Goal: Task Accomplishment & Management: Complete application form

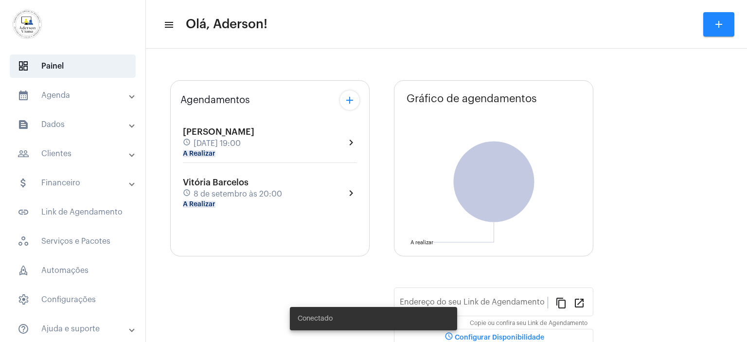
type input "[URL][DOMAIN_NAME]"
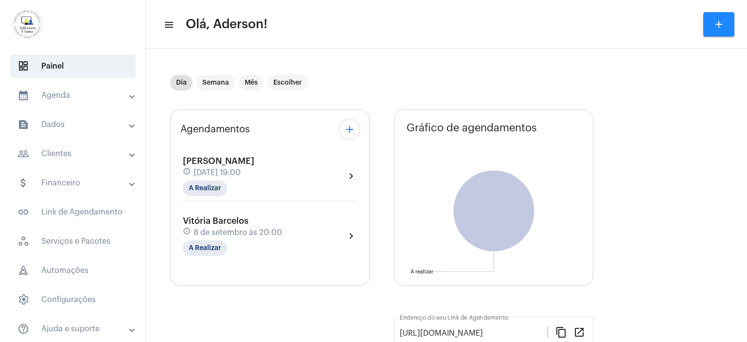
click at [60, 151] on mat-panel-title "people_outline Clientes" at bounding box center [73, 154] width 112 height 12
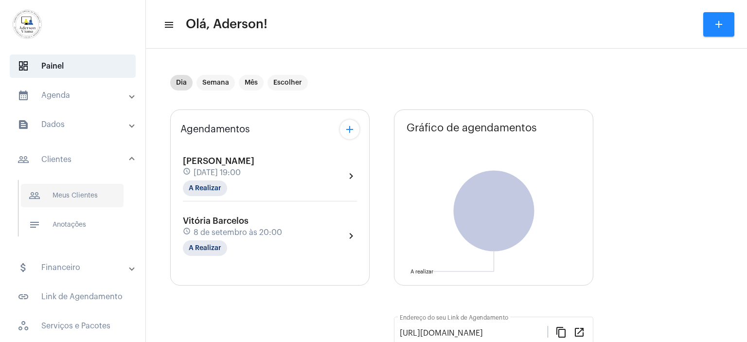
click at [87, 192] on span "people_outline Meus Clientes" at bounding box center [72, 195] width 103 height 23
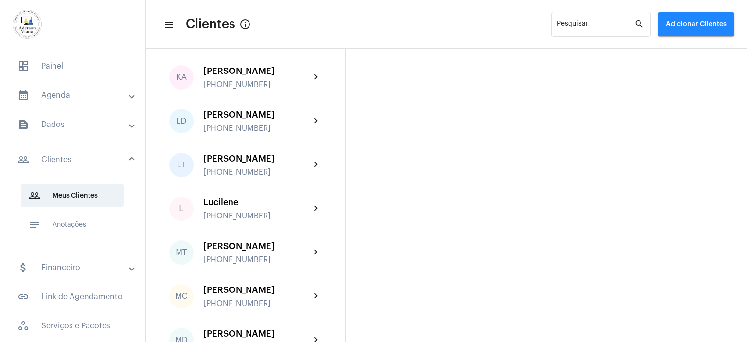
scroll to position [1021, 0]
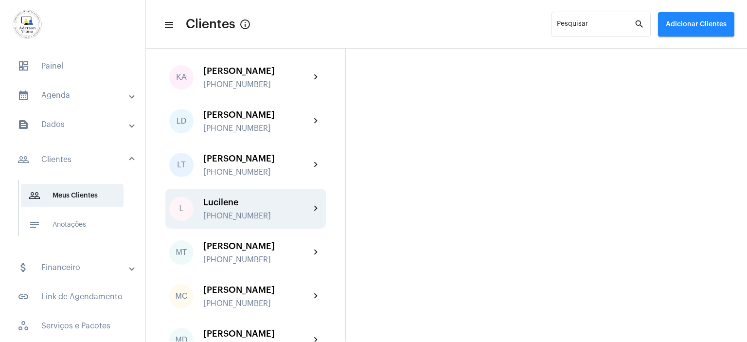
click at [247, 207] on div "Lucilene" at bounding box center [256, 202] width 107 height 10
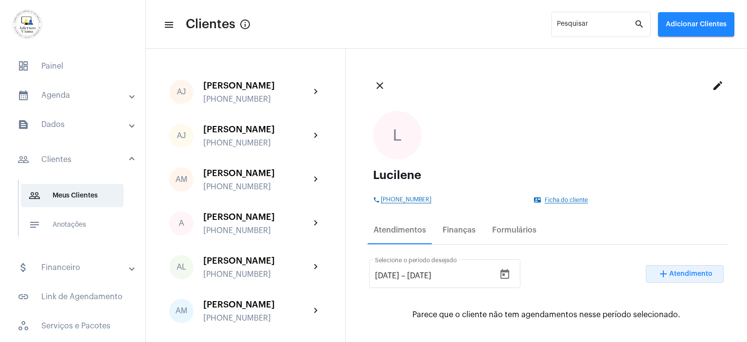
click at [688, 274] on span "Atendimento" at bounding box center [690, 273] width 43 height 7
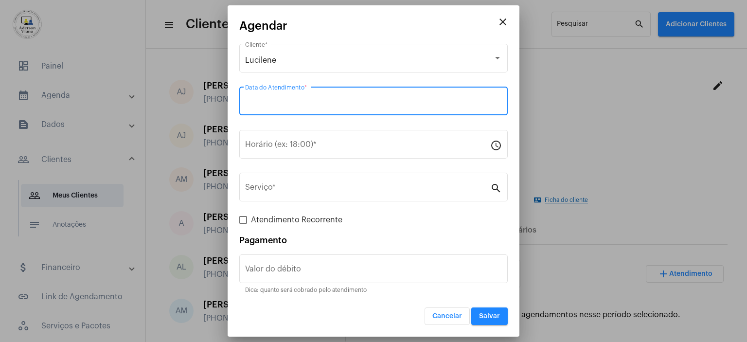
click at [268, 102] on input "Data do Atendimento *" at bounding box center [373, 103] width 257 height 9
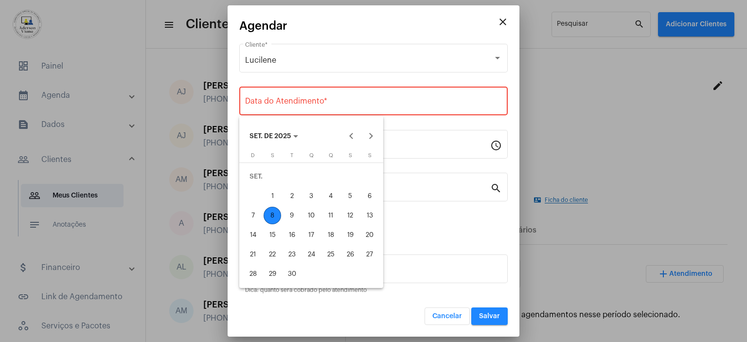
click at [273, 215] on div "8" at bounding box center [271, 215] width 17 height 17
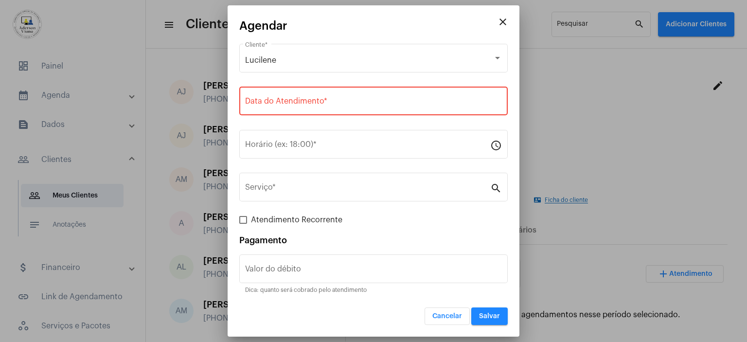
type input "[DATE]"
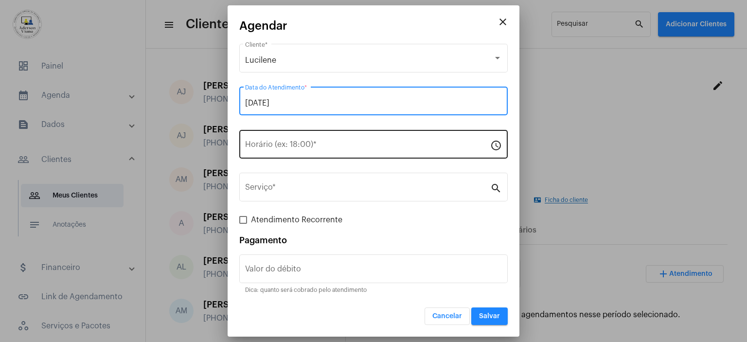
click at [260, 139] on div "Horário (ex: 18:00) *" at bounding box center [367, 143] width 245 height 31
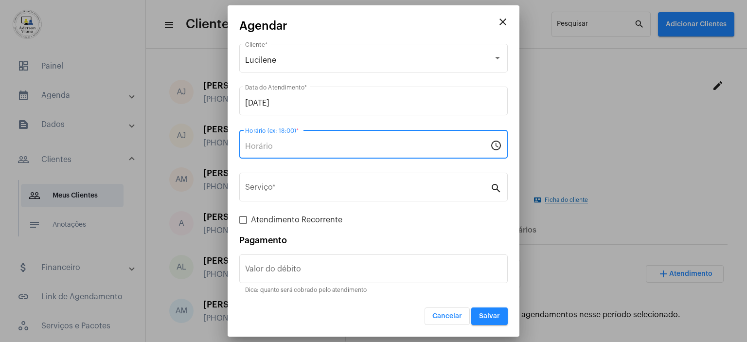
click at [496, 148] on mat-icon "schedule" at bounding box center [496, 145] width 12 height 12
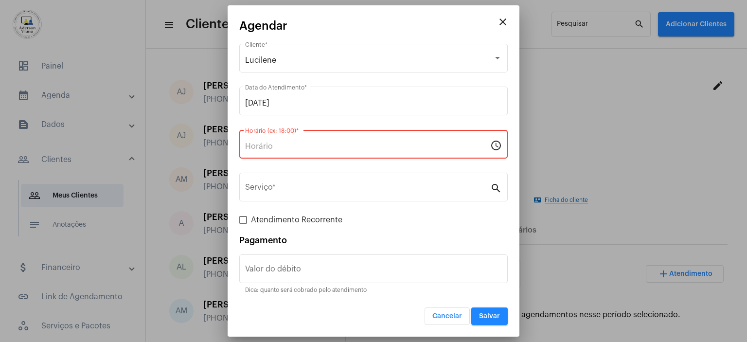
click at [495, 149] on mat-icon "schedule" at bounding box center [496, 145] width 12 height 12
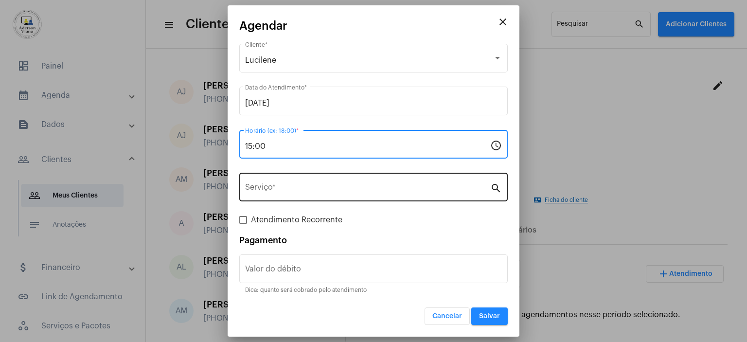
type input "15:00"
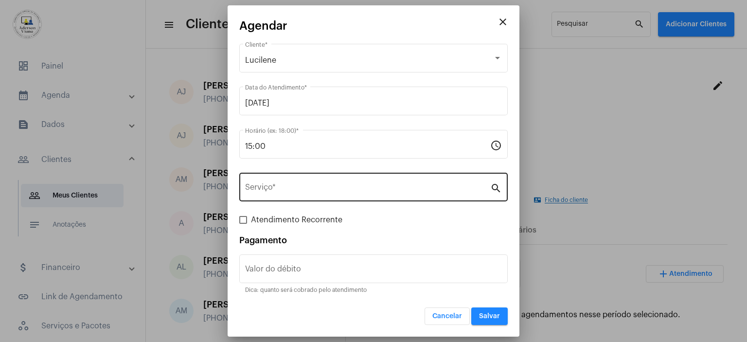
click at [497, 188] on mat-icon "search" at bounding box center [496, 188] width 12 height 12
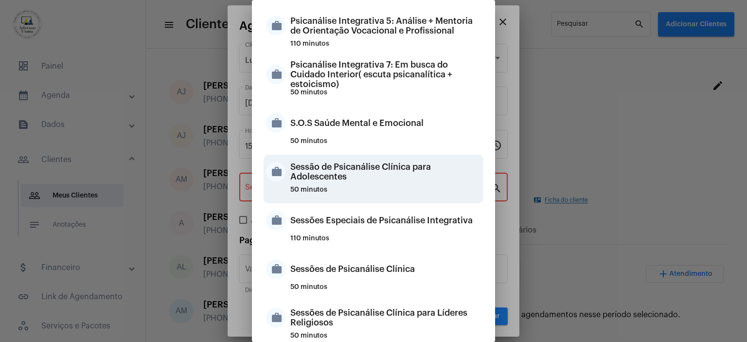
scroll to position [869, 0]
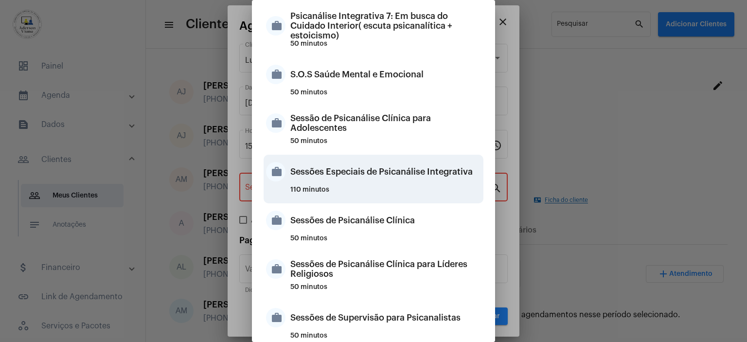
click at [363, 173] on div "Sessões Especiais de Psicanálise Integrativa" at bounding box center [385, 171] width 191 height 29
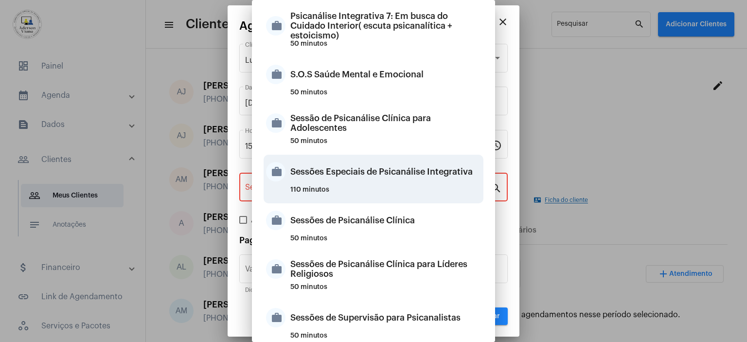
click at [363, 173] on div "Sessões Especiais de Psicanálise Integrativa" at bounding box center [385, 171] width 191 height 29
type input "Sessões Especiais de Psicanálise Integrativa"
type input "R$ 120"
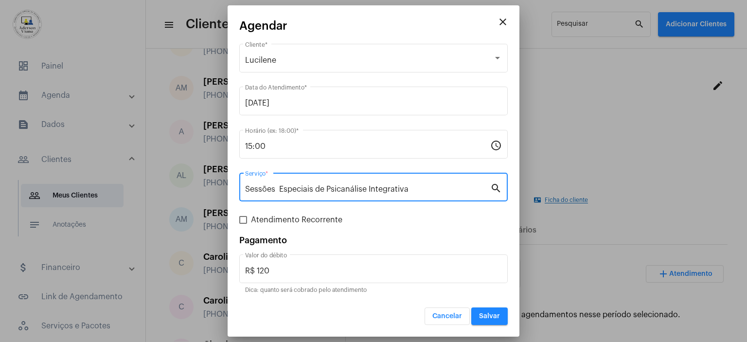
scroll to position [97, 0]
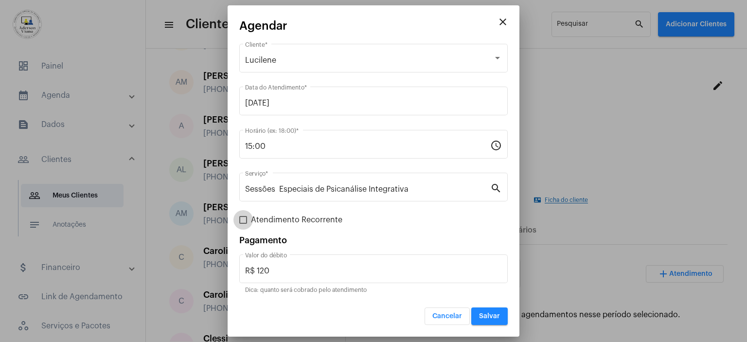
click at [244, 216] on span at bounding box center [243, 220] width 8 height 8
click at [243, 224] on input "Atendimento Recorrente" at bounding box center [243, 224] width 0 height 0
checkbox input "true"
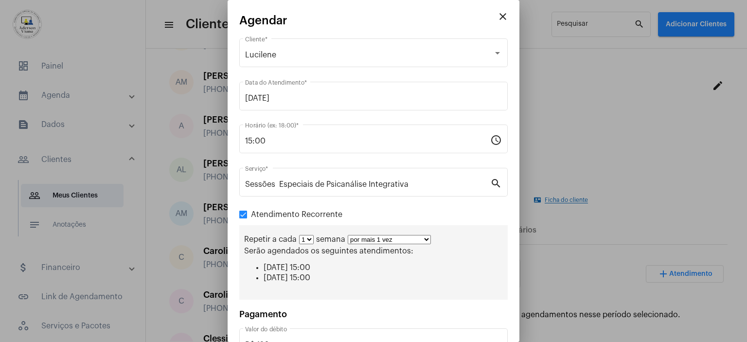
click at [424, 240] on select "por mais 1 vez por mais 2 vezes por mais 3 vezes por mais 4 vezes por mais 5 ve…" at bounding box center [389, 239] width 83 height 9
select select "2: 3"
click at [348, 235] on select "por mais 1 vez por mais 2 vezes por mais 3 vezes por mais 4 vezes por mais 5 ve…" at bounding box center [389, 239] width 83 height 9
click at [388, 137] on input "15:00" at bounding box center [367, 141] width 245 height 9
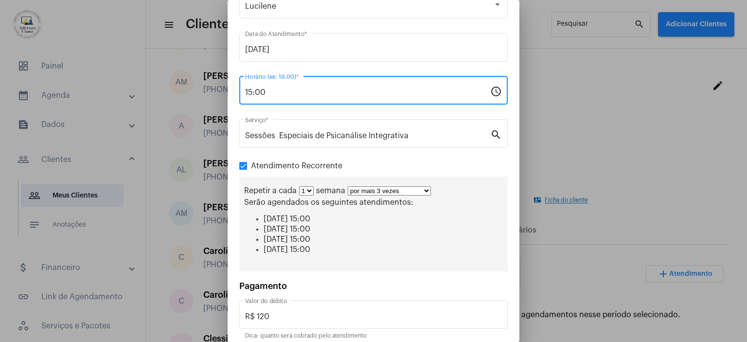
scroll to position [87, 0]
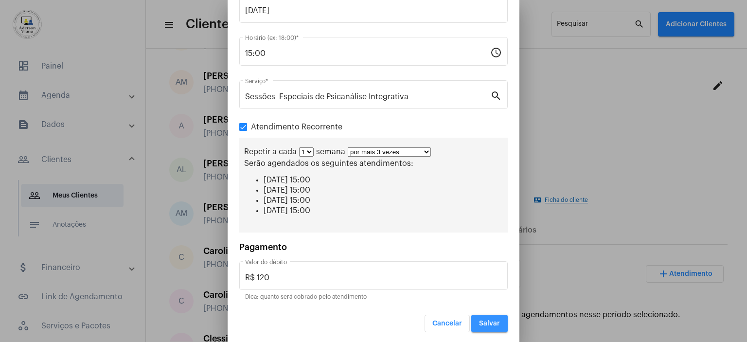
click at [488, 325] on button "Salvar" at bounding box center [489, 322] width 36 height 17
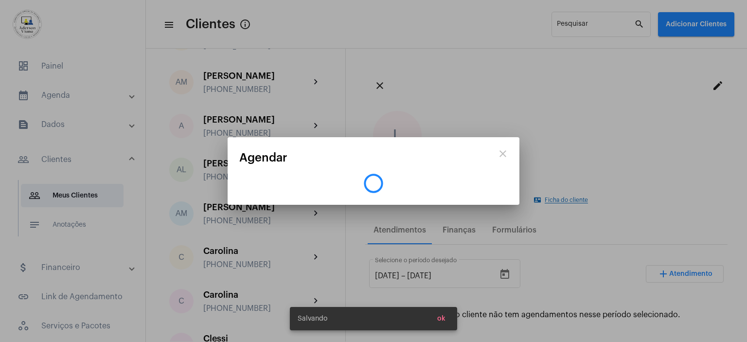
scroll to position [0, 0]
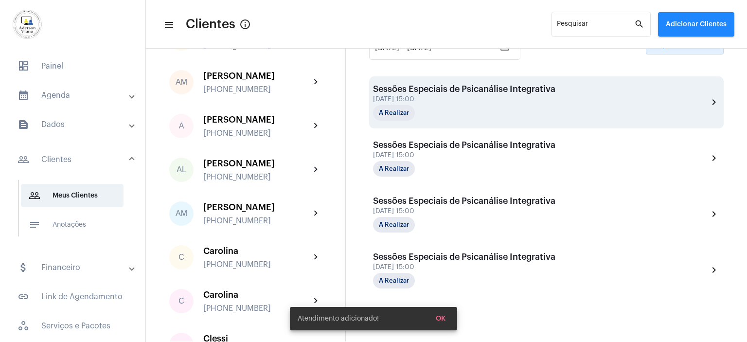
scroll to position [279, 0]
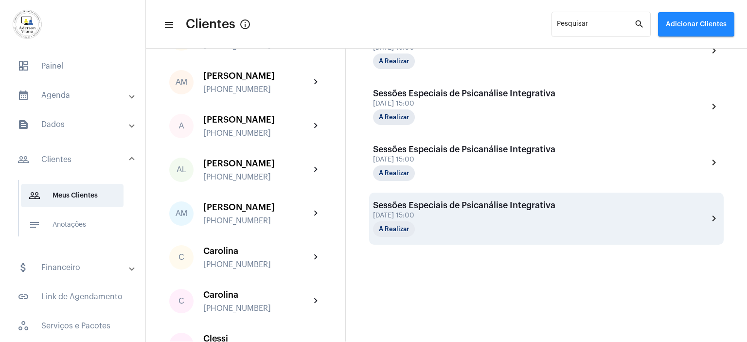
click at [449, 215] on div "[DATE] 15:00" at bounding box center [464, 215] width 182 height 7
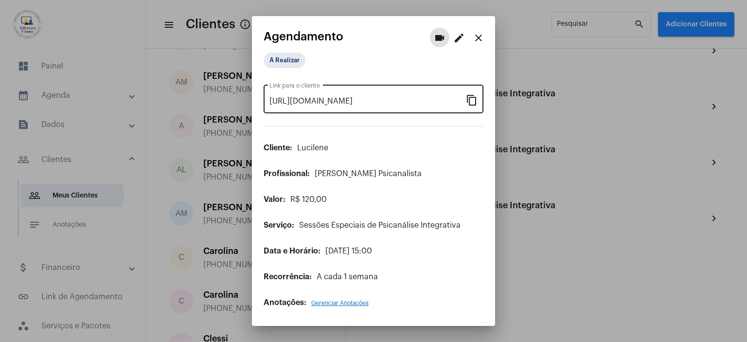
click at [474, 101] on mat-icon "content_copy" at bounding box center [472, 100] width 12 height 12
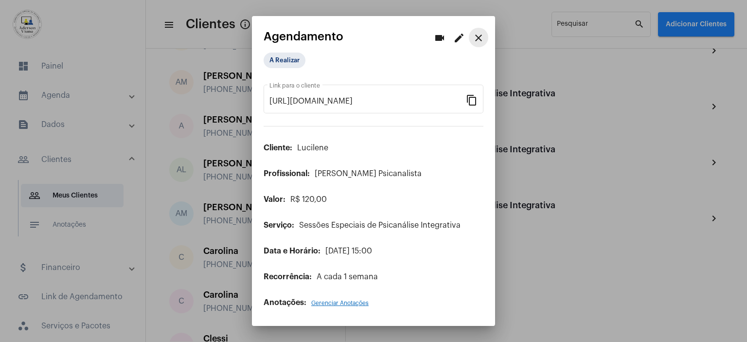
click at [475, 39] on mat-icon "close" at bounding box center [478, 38] width 12 height 12
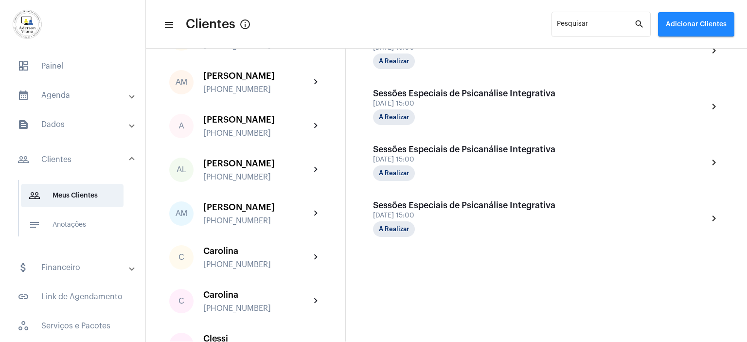
scroll to position [57, 0]
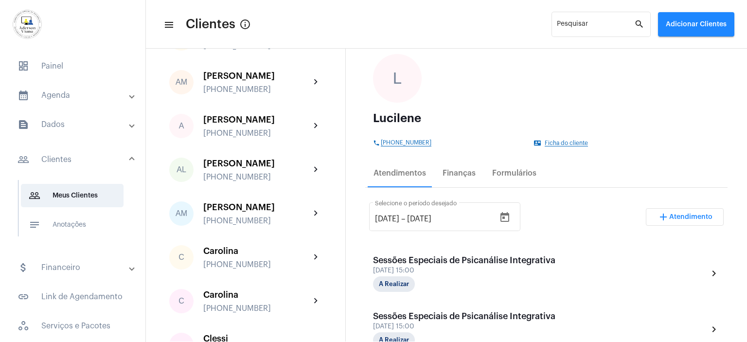
click at [67, 160] on mat-panel-title "people_outline Clientes" at bounding box center [73, 160] width 112 height 12
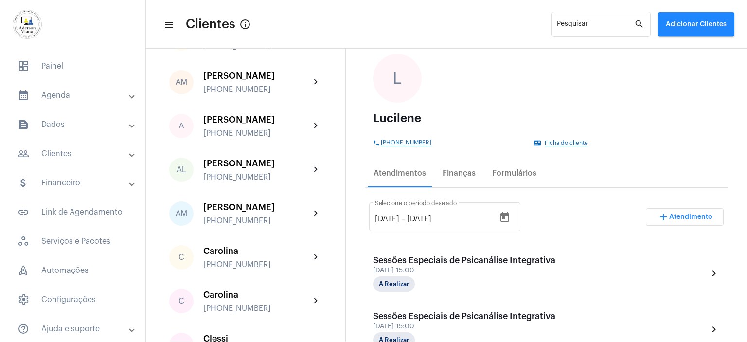
click at [66, 158] on mat-panel-title "people_outline Clientes" at bounding box center [73, 154] width 112 height 12
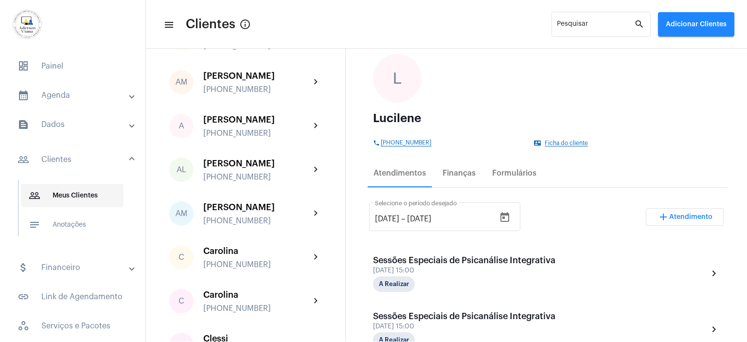
click at [75, 193] on span "people_outline Meus Clientes" at bounding box center [72, 195] width 103 height 23
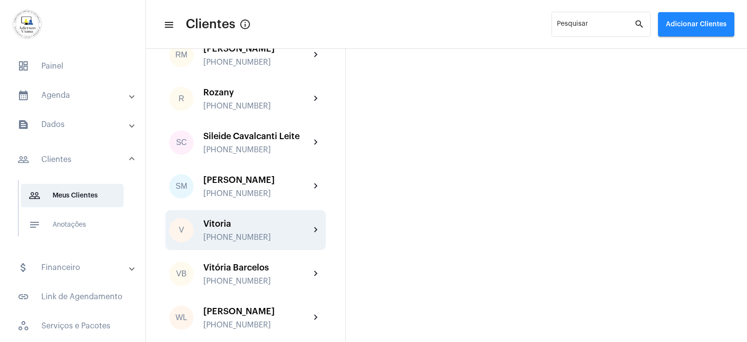
scroll to position [1619, 0]
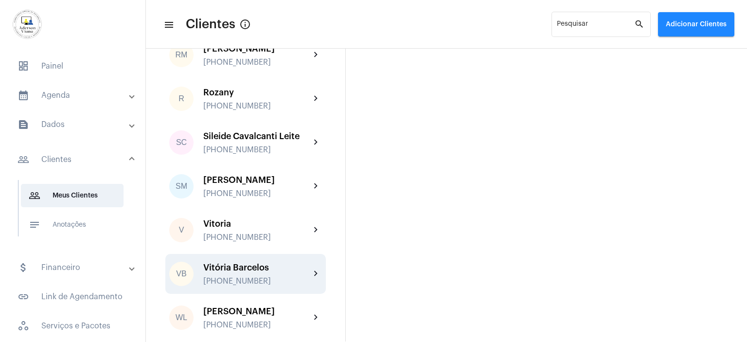
click at [249, 259] on div "VB Vitória Barcelos [PHONE_NUMBER] chevron_right" at bounding box center [245, 274] width 160 height 40
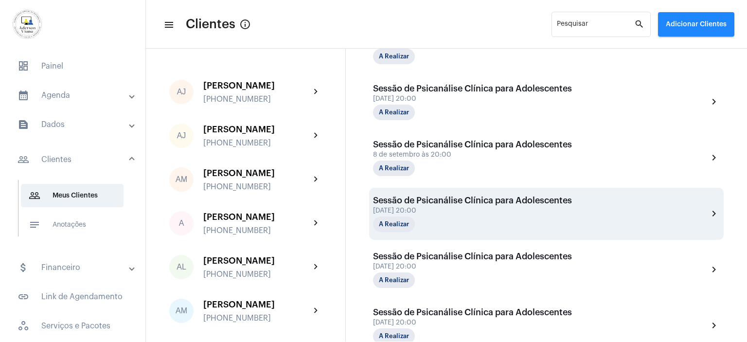
scroll to position [340, 0]
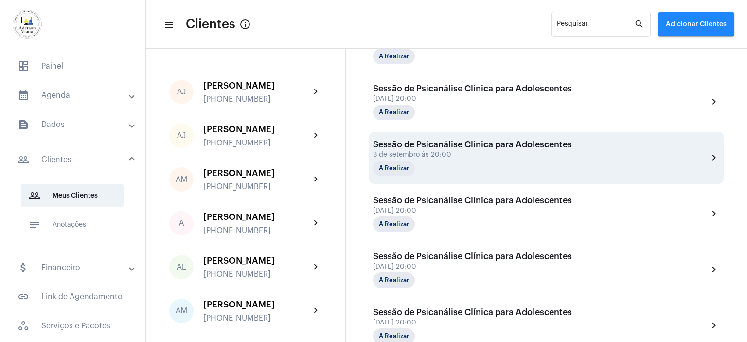
click at [456, 143] on div "Sessão de Psicanálise Clínica para Adolescentes" at bounding box center [472, 144] width 199 height 10
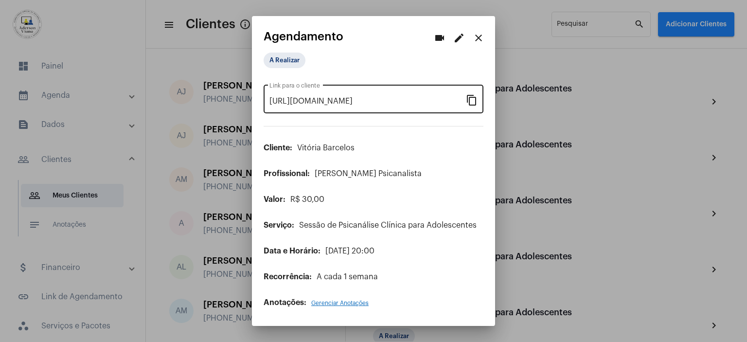
click at [470, 100] on mat-icon "content_copy" at bounding box center [472, 100] width 12 height 12
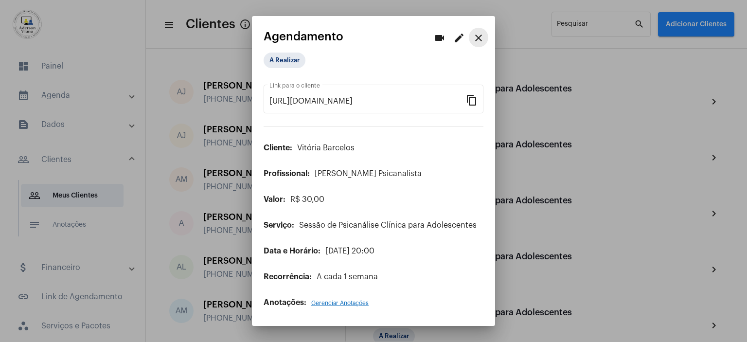
click at [481, 35] on mat-icon "close" at bounding box center [478, 38] width 12 height 12
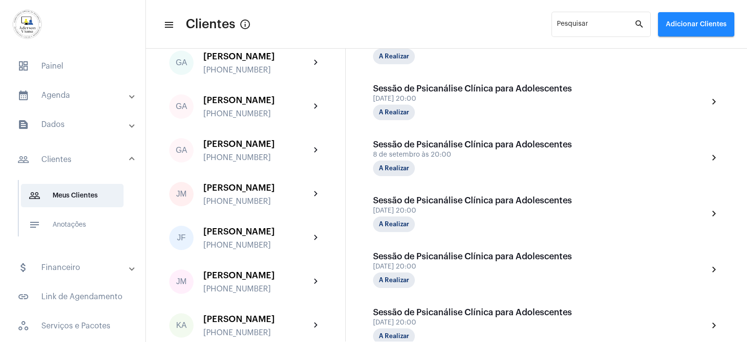
scroll to position [778, 0]
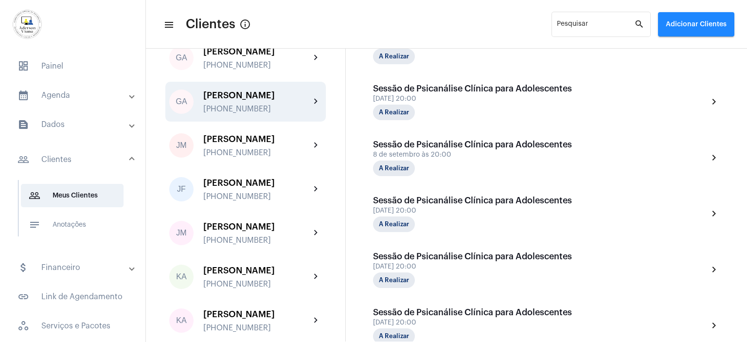
click at [241, 113] on div "[PHONE_NUMBER]" at bounding box center [256, 109] width 107 height 9
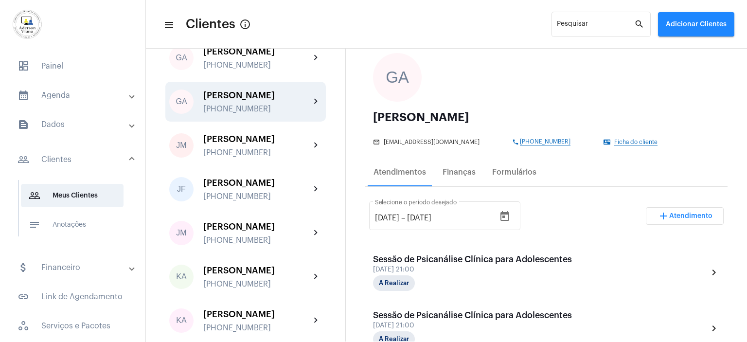
scroll to position [49, 0]
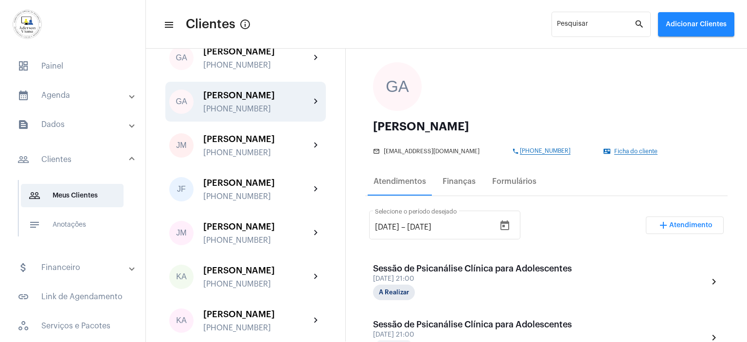
click at [680, 223] on span "Atendimento" at bounding box center [690, 225] width 43 height 7
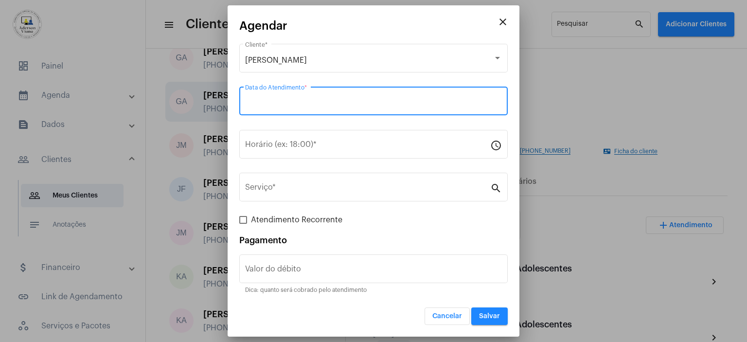
click at [275, 101] on input "Data do Atendimento *" at bounding box center [373, 103] width 257 height 9
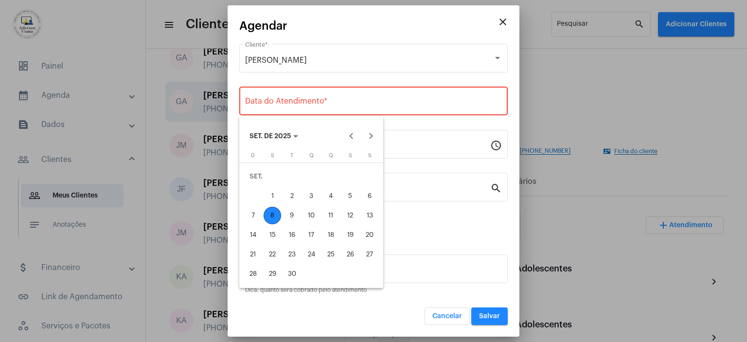
click at [273, 215] on div "8" at bounding box center [271, 215] width 17 height 17
type input "[DATE]"
click at [273, 215] on div "8" at bounding box center [271, 215] width 17 height 17
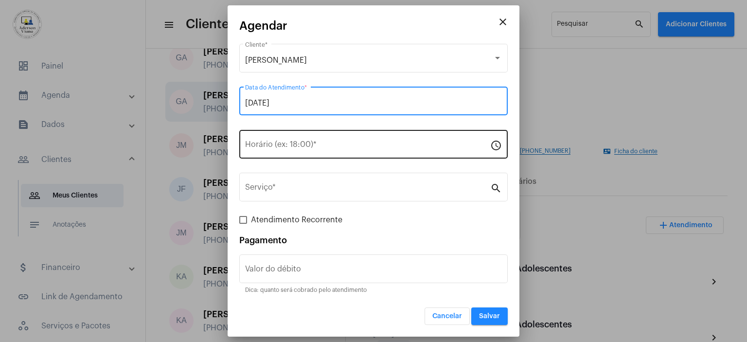
click at [295, 149] on input "Horário (ex: 18:00) *" at bounding box center [367, 146] width 245 height 9
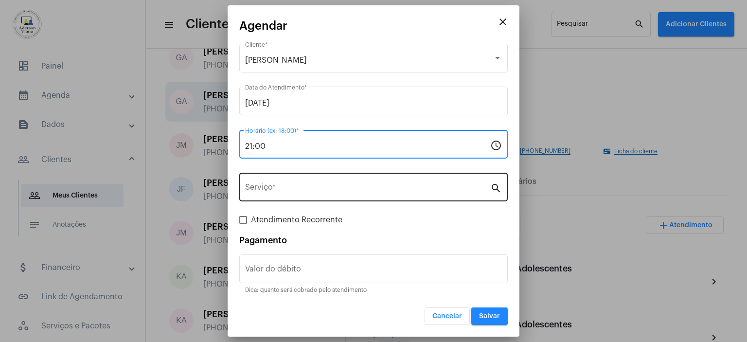
type input "21:00"
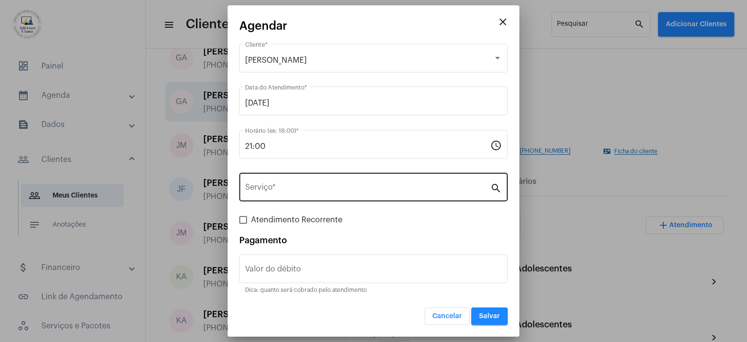
click at [495, 192] on mat-icon "search" at bounding box center [496, 188] width 12 height 12
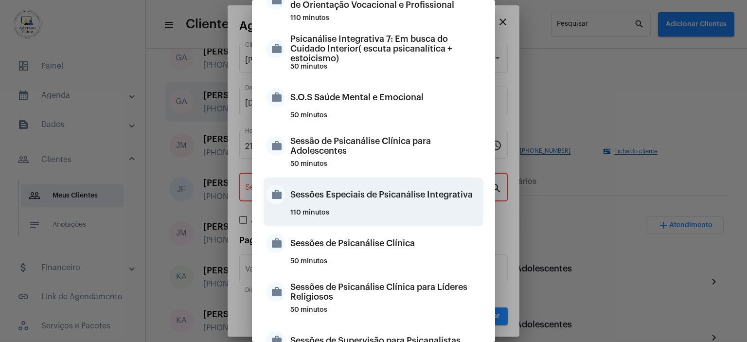
scroll to position [914, 0]
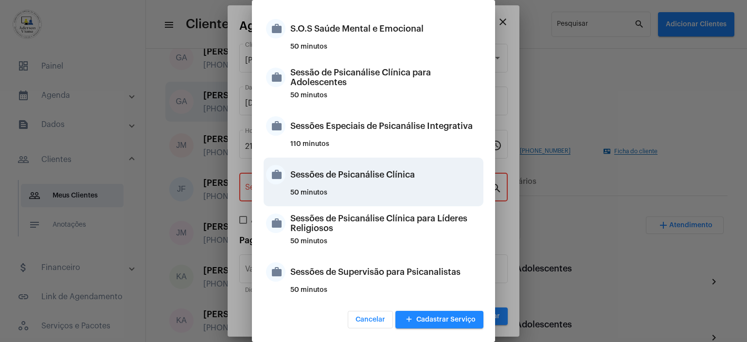
click at [370, 180] on div "Sessões de Psicanálise Clínica" at bounding box center [385, 174] width 191 height 29
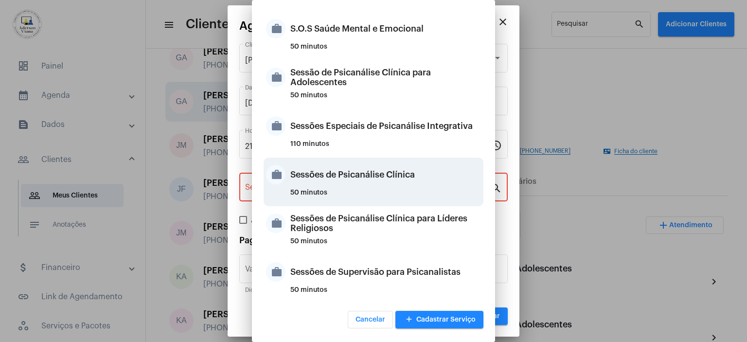
type input "Sessões de Psicanálise Clínica"
type input "R$ 60"
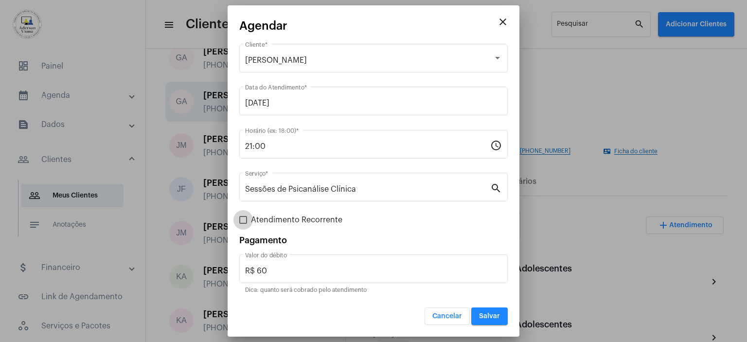
click at [244, 219] on span at bounding box center [243, 220] width 8 height 8
click at [243, 224] on input "Atendimento Recorrente" at bounding box center [243, 224] width 0 height 0
checkbox input "true"
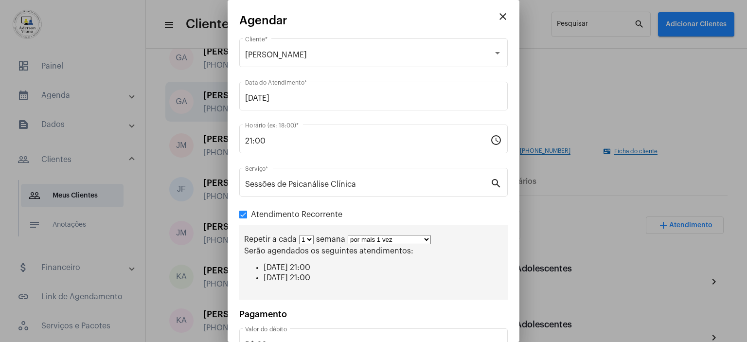
click at [422, 240] on select "por mais 1 vez por mais 2 vezes por mais 3 vezes por mais 4 vezes por mais 5 ve…" at bounding box center [389, 239] width 83 height 9
select select "2: 3"
click at [348, 235] on select "por mais 1 vez por mais 2 vezes por mais 3 vezes por mais 4 vezes por mais 5 ve…" at bounding box center [389, 239] width 83 height 9
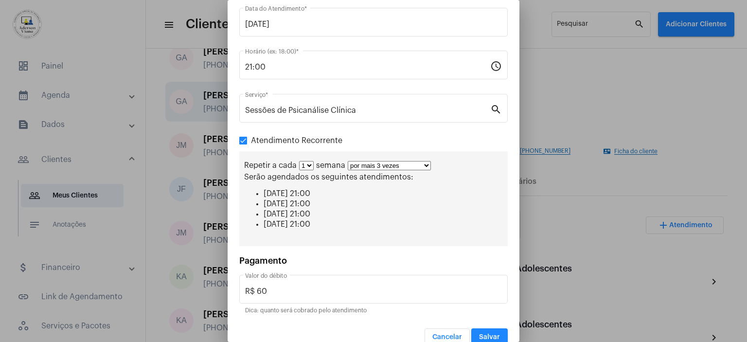
scroll to position [87, 0]
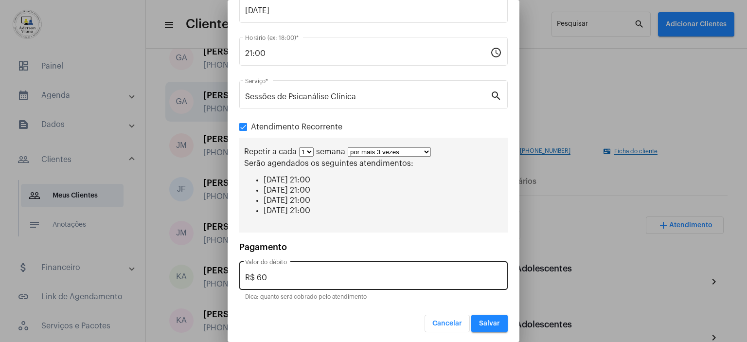
click at [272, 274] on input "R$ 60" at bounding box center [373, 277] width 257 height 9
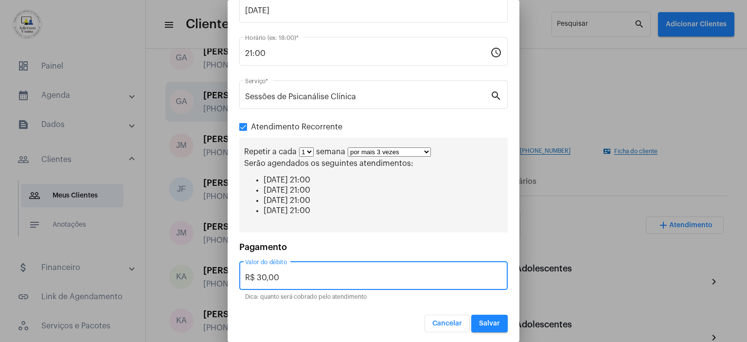
type input "R$ 30,00"
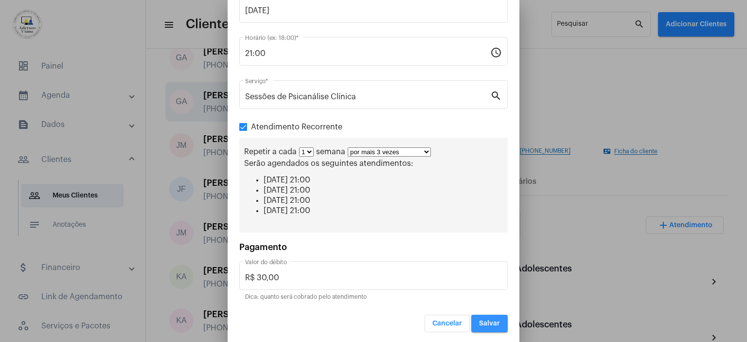
click at [488, 320] on span "Salvar" at bounding box center [489, 323] width 21 height 7
click at [488, 318] on div at bounding box center [373, 171] width 747 height 342
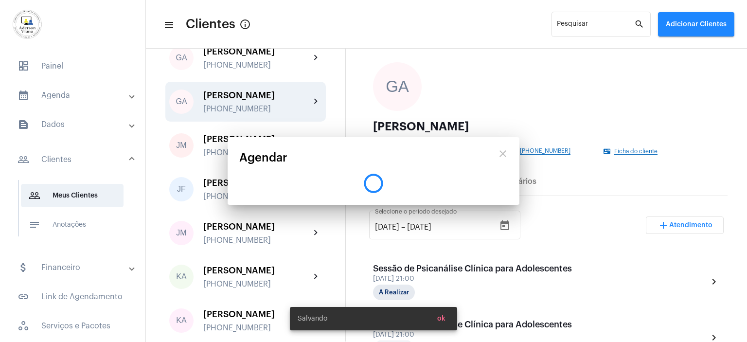
scroll to position [0, 0]
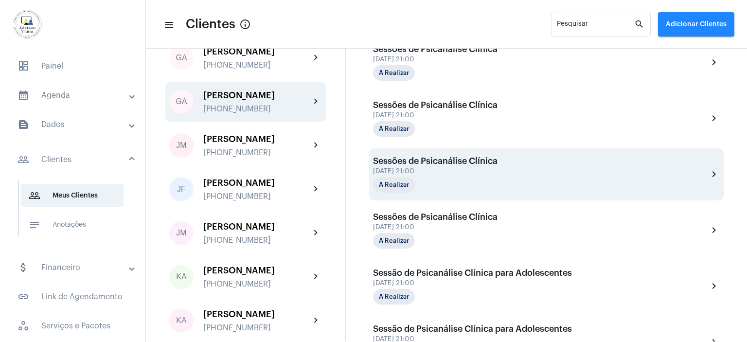
scroll to position [292, 0]
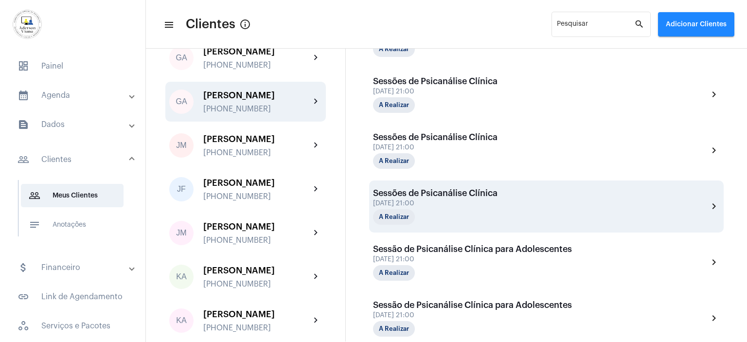
click at [422, 202] on div "[DATE] 21:00" at bounding box center [435, 203] width 124 height 7
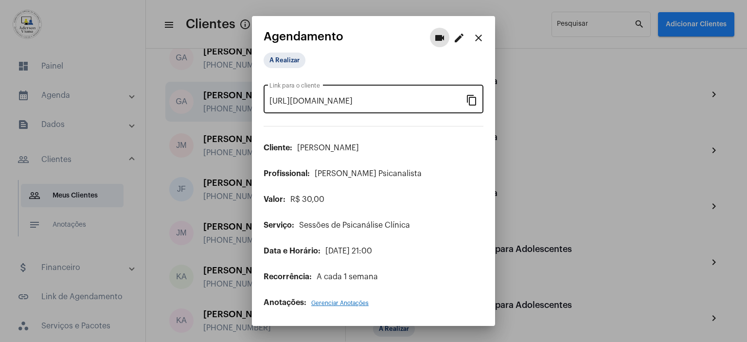
click at [474, 104] on mat-icon "content_copy" at bounding box center [472, 100] width 12 height 12
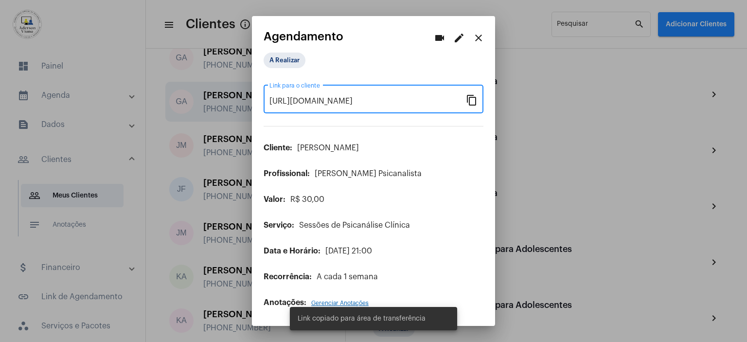
scroll to position [0, 78]
